Goal: Check status: Check status

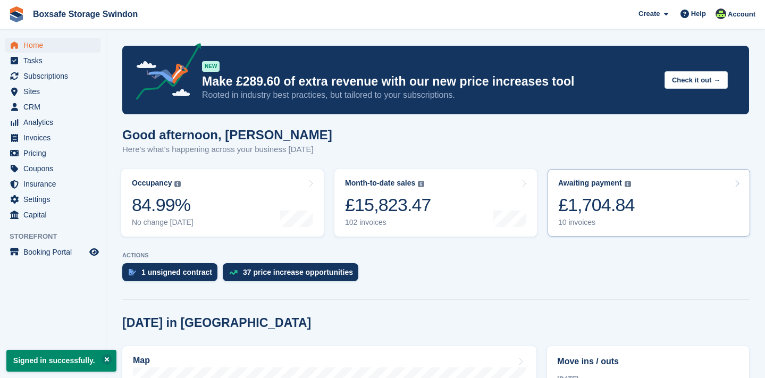
click at [589, 184] on div "Awaiting payment" at bounding box center [590, 183] width 64 height 9
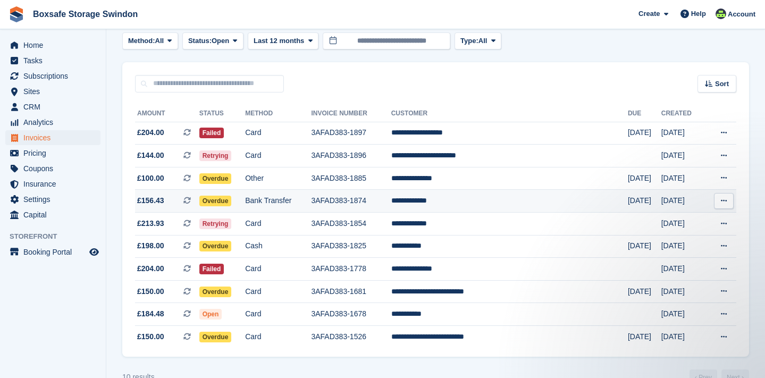
click at [299, 203] on td "Bank Transfer" at bounding box center [278, 201] width 66 height 23
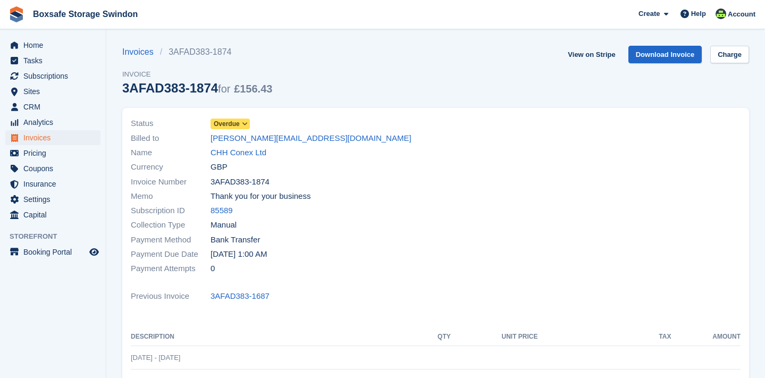
click at [248, 121] on icon at bounding box center [245, 124] width 6 height 6
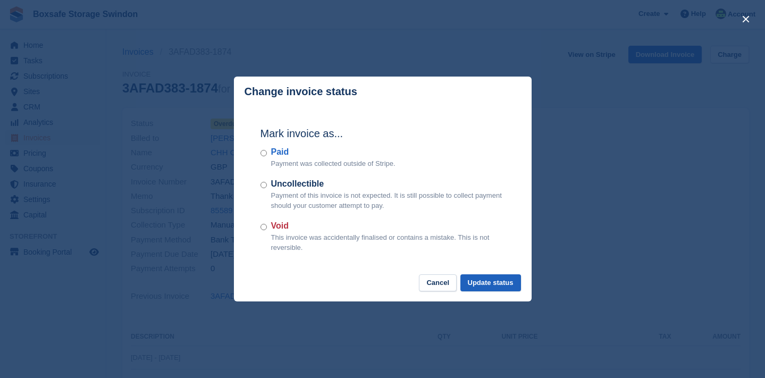
click at [478, 279] on button "Update status" at bounding box center [490, 283] width 61 height 18
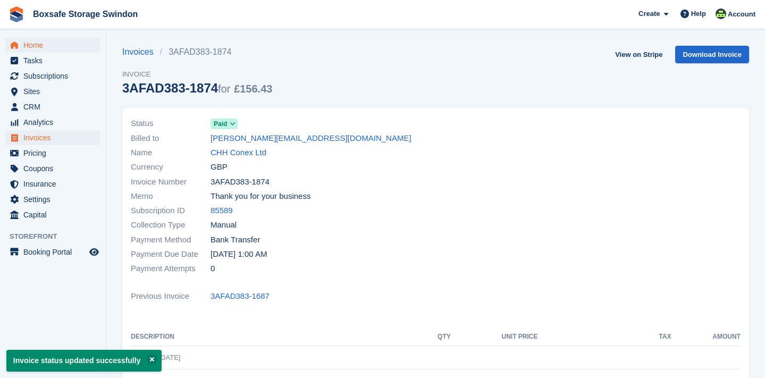
click at [43, 43] on span "Home" at bounding box center [55, 45] width 64 height 15
